Goal: Information Seeking & Learning: Learn about a topic

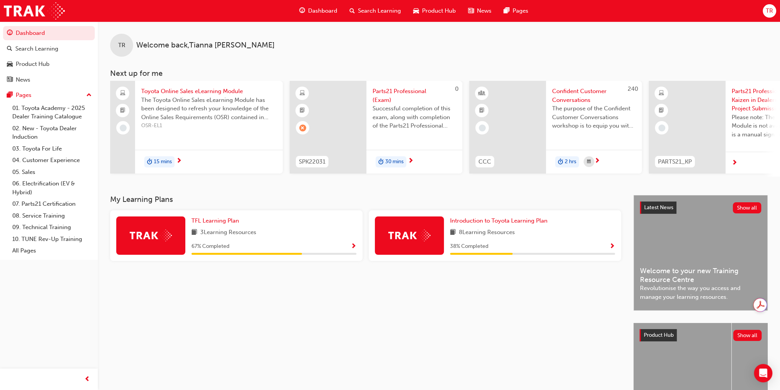
click at [543, 241] on div "Introduction to Toyota Learning Plan 8 Learning Resources 38 % Completed" at bounding box center [532, 236] width 165 height 38
click at [614, 250] on span "Show Progress" at bounding box center [612, 247] width 6 height 7
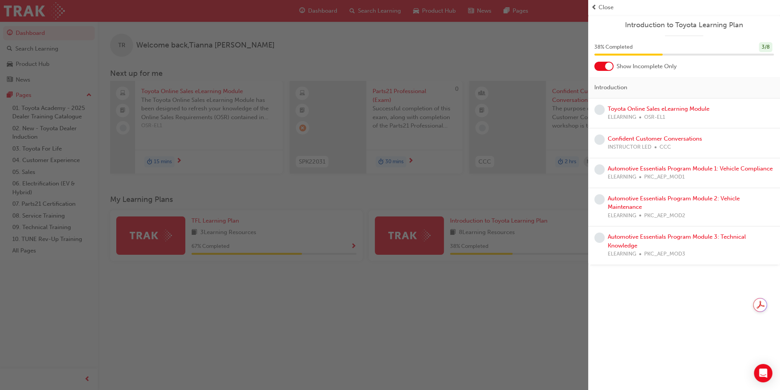
click at [451, 301] on div "button" at bounding box center [294, 195] width 588 height 390
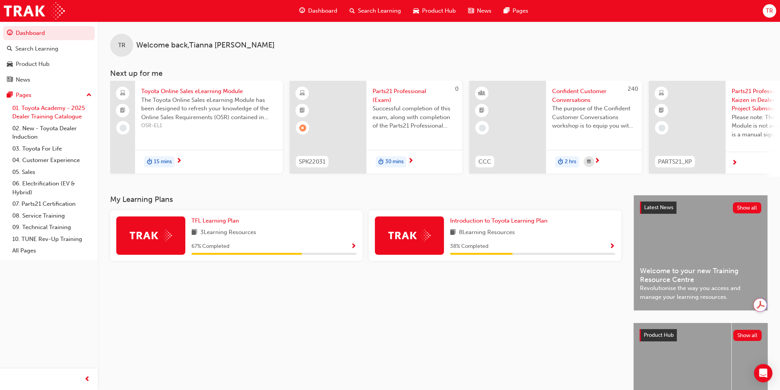
click at [58, 117] on link "01. Toyota Academy - 2025 Dealer Training Catalogue" at bounding box center [52, 112] width 86 height 20
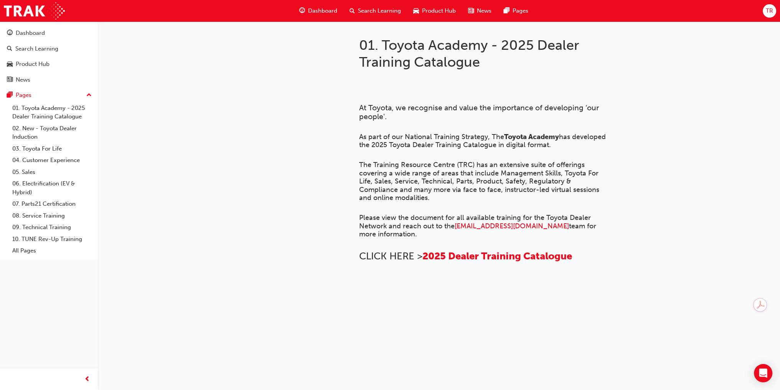
scroll to position [484, 0]
click at [35, 37] on div "Dashboard" at bounding box center [30, 33] width 29 height 9
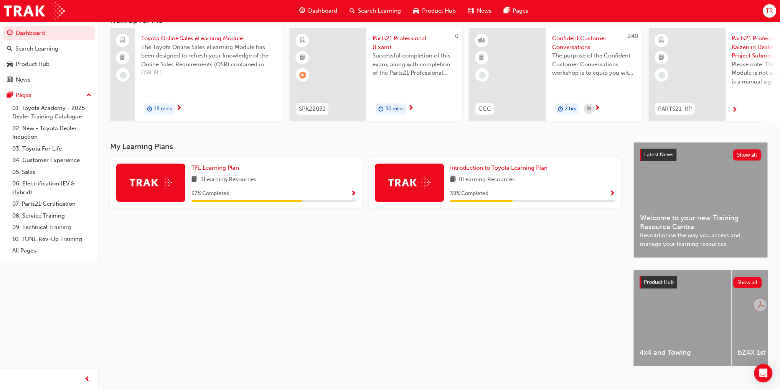
scroll to position [67, 0]
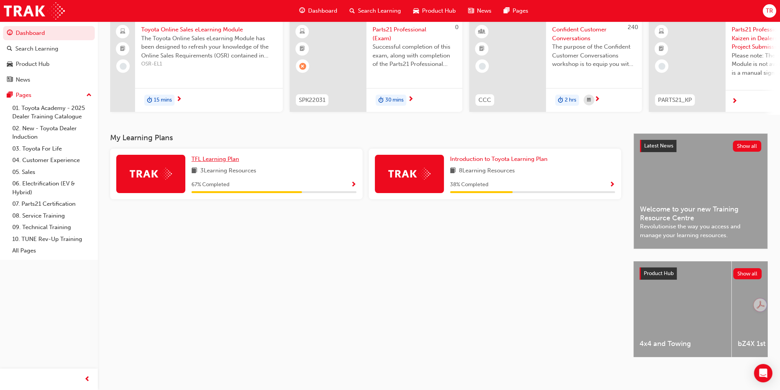
click at [225, 158] on span "TFL Learning Plan" at bounding box center [215, 159] width 48 height 7
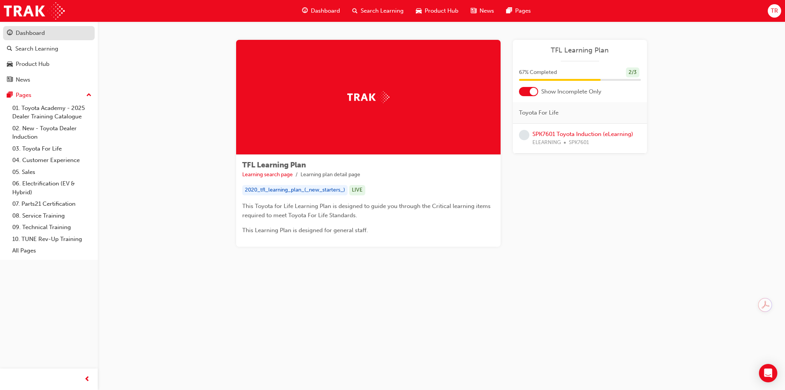
click at [40, 33] on div "Dashboard" at bounding box center [30, 33] width 29 height 9
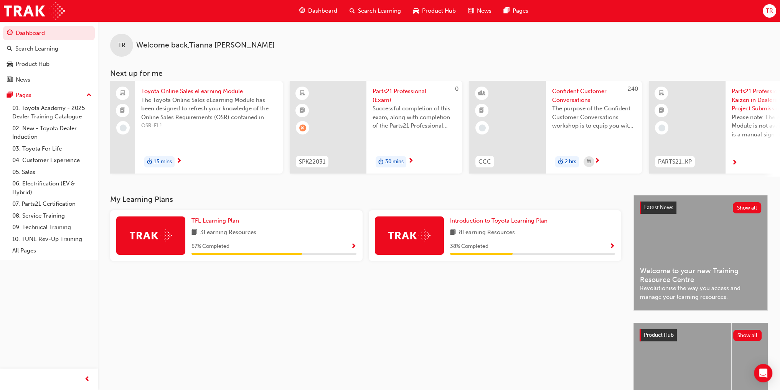
click at [438, 10] on span "Product Hub" at bounding box center [439, 11] width 34 height 9
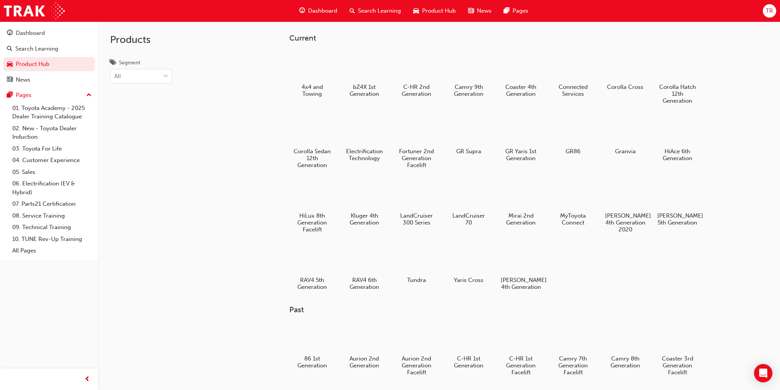
click at [368, 10] on span "Search Learning" at bounding box center [379, 11] width 43 height 9
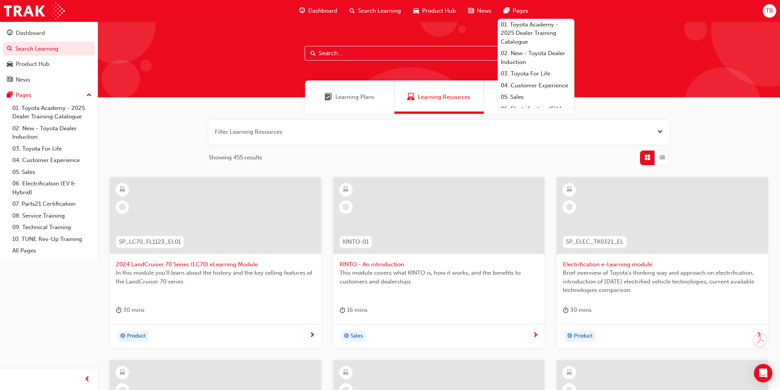
click at [509, 5] on div "Pages" at bounding box center [515, 11] width 37 height 16
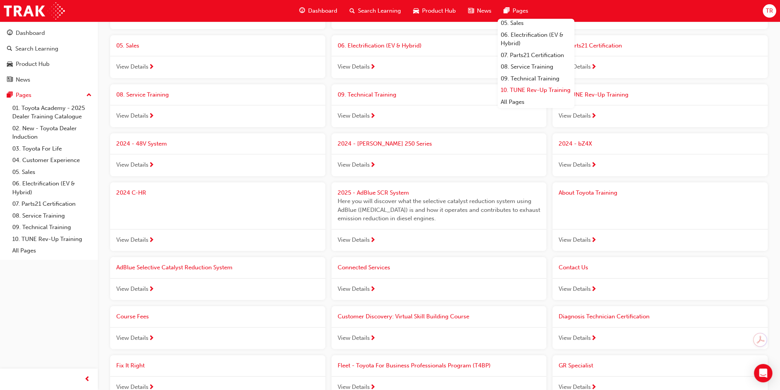
scroll to position [153, 0]
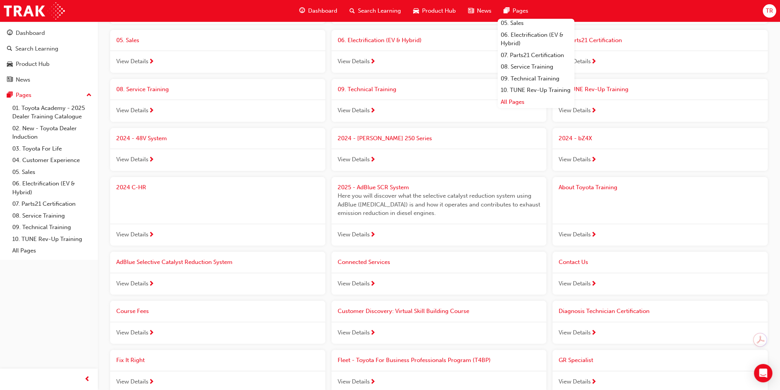
click at [522, 102] on link "All Pages" at bounding box center [535, 102] width 77 height 12
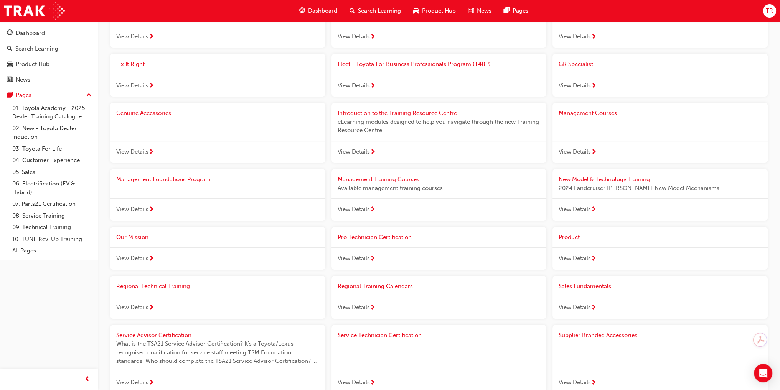
scroll to position [411, 0]
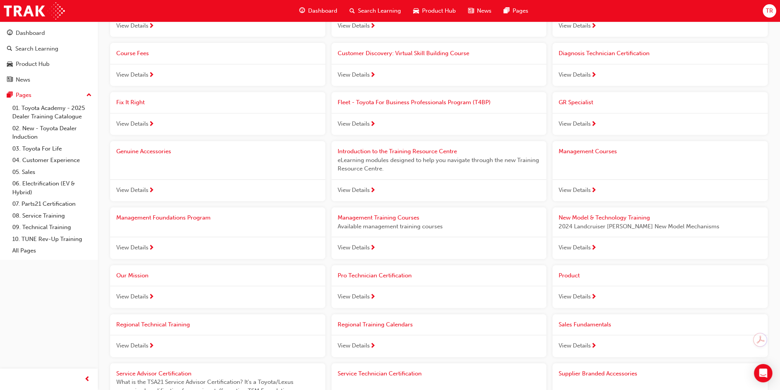
click at [398, 217] on span "Management Training Courses" at bounding box center [378, 217] width 82 height 7
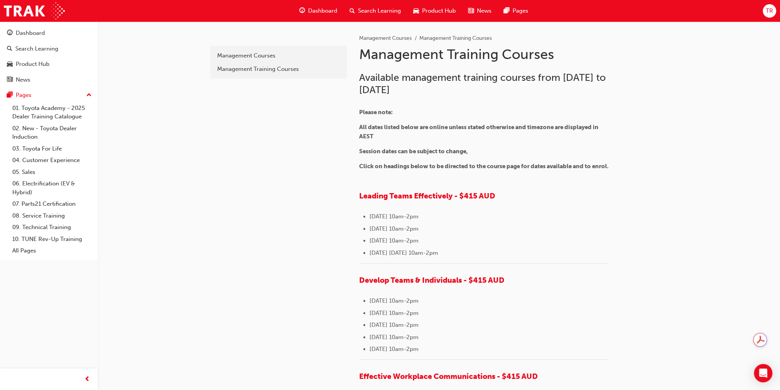
click at [765, 13] on div "TR" at bounding box center [768, 10] width 13 height 13
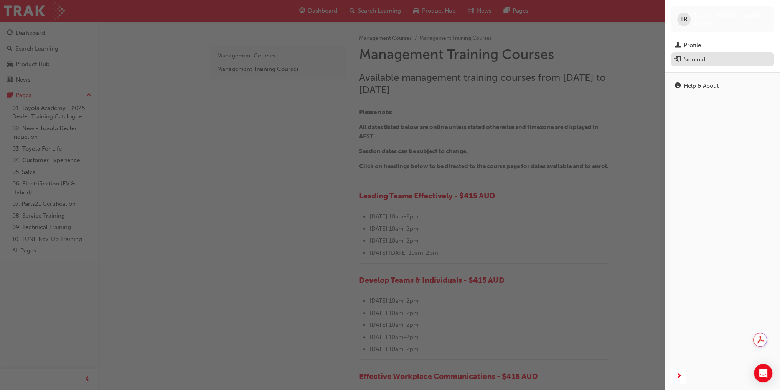
click at [702, 59] on div "Sign out" at bounding box center [694, 59] width 22 height 9
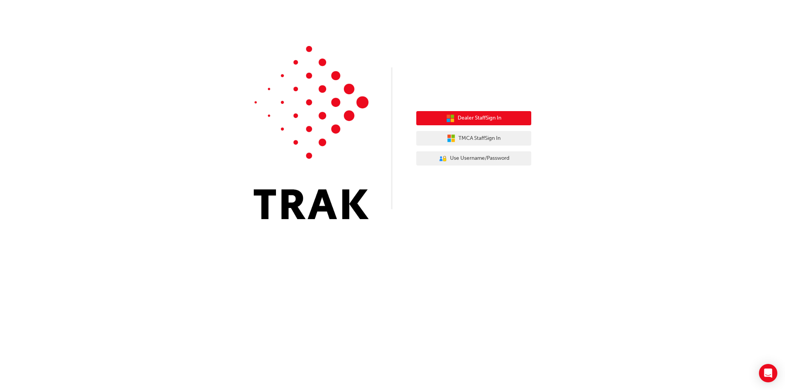
click at [471, 120] on span "Dealer Staff Sign In" at bounding box center [480, 118] width 44 height 9
